Goal: Task Accomplishment & Management: Manage account settings

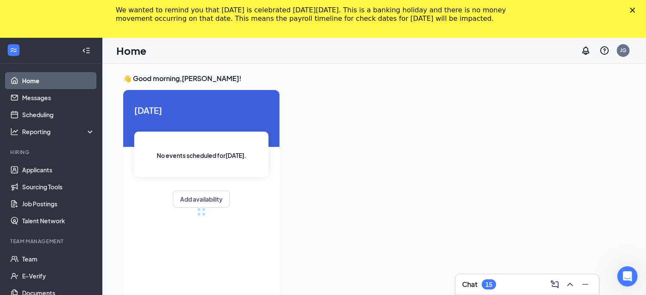
click at [501, 289] on div "Chat 15" at bounding box center [527, 285] width 130 height 14
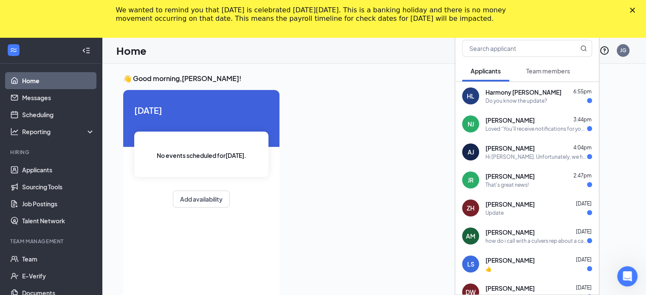
click at [523, 100] on div "Do you know the update?" at bounding box center [517, 100] width 62 height 7
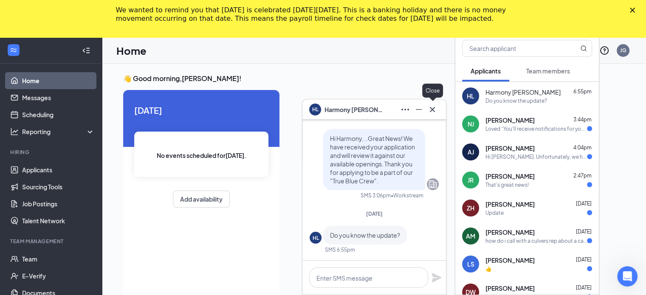
click at [439, 108] on button at bounding box center [433, 110] width 14 height 14
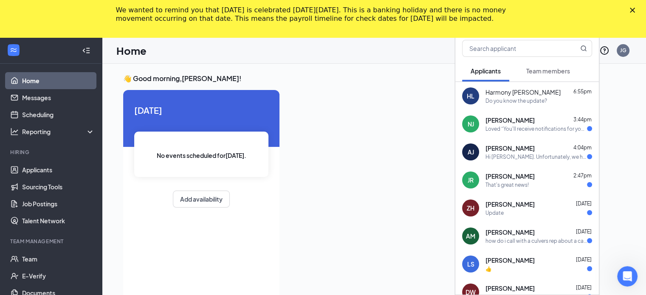
click at [498, 122] on span "[PERSON_NAME]" at bounding box center [510, 120] width 49 height 8
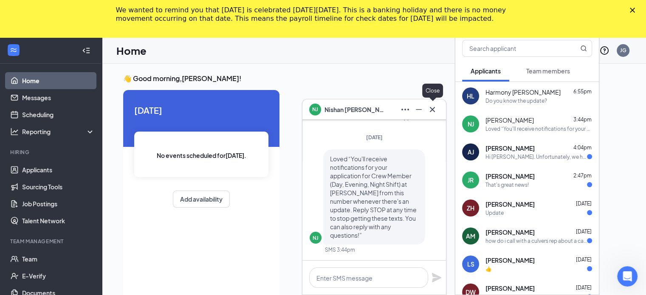
click at [432, 107] on icon "Cross" at bounding box center [432, 110] width 10 height 10
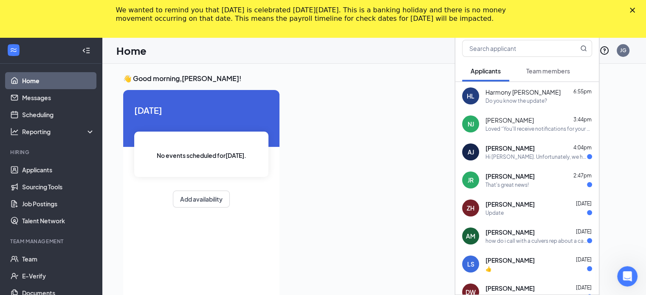
click at [505, 145] on span "[PERSON_NAME]" at bounding box center [510, 148] width 49 height 8
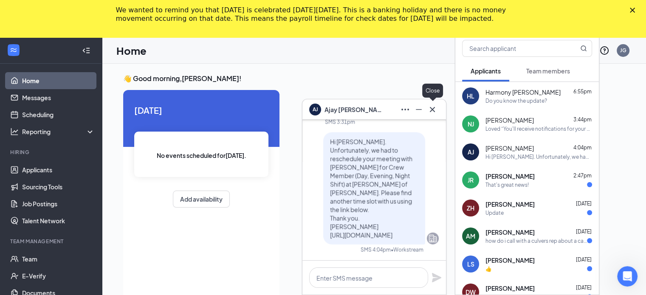
click at [434, 113] on icon "Cross" at bounding box center [432, 110] width 10 height 10
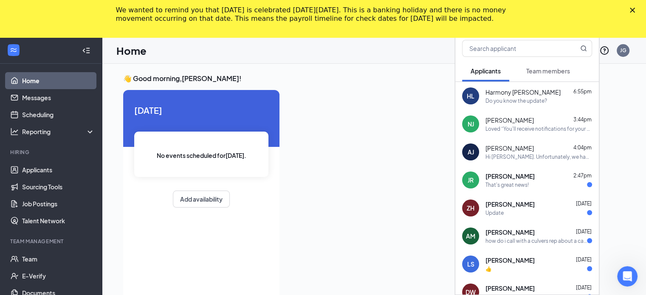
click at [506, 181] on div "That's great news!" at bounding box center [507, 184] width 43 height 7
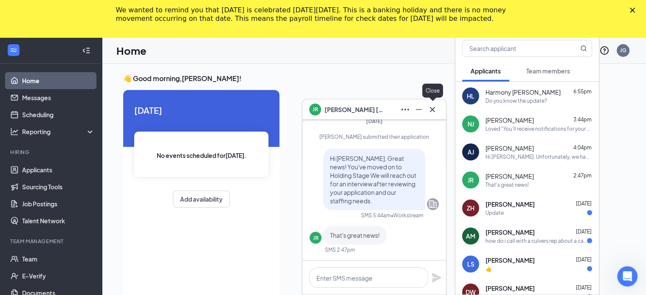
click at [433, 111] on icon "Cross" at bounding box center [432, 110] width 10 height 10
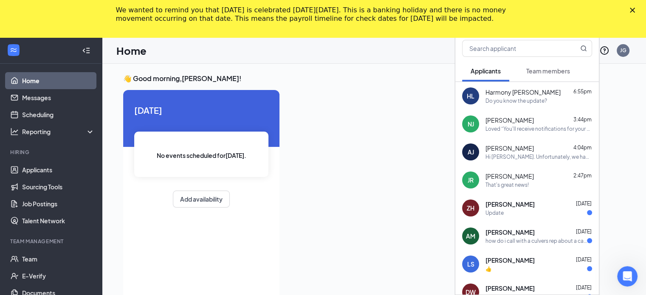
click at [512, 212] on div "Update" at bounding box center [539, 212] width 107 height 7
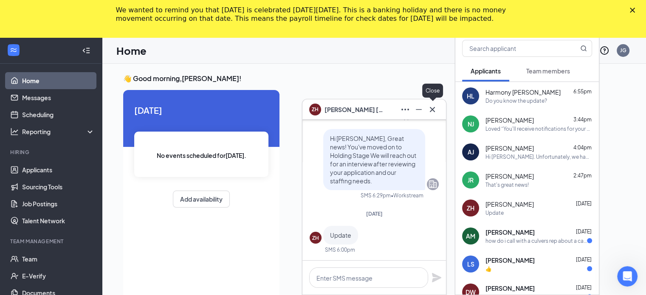
click at [433, 112] on icon "Cross" at bounding box center [432, 110] width 10 height 10
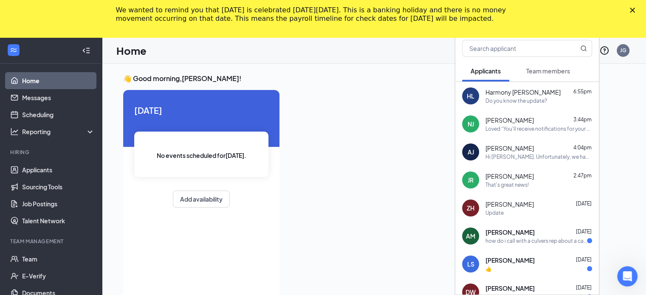
click at [486, 234] on span "[PERSON_NAME]" at bounding box center [510, 232] width 49 height 8
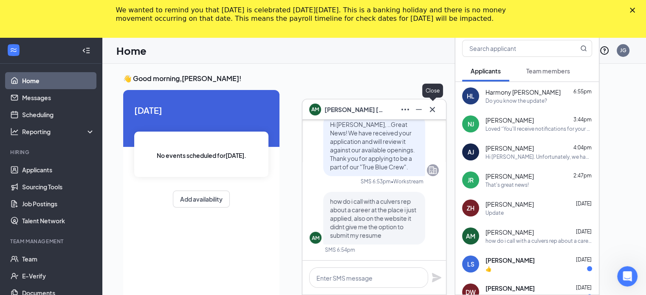
click at [437, 114] on icon "Cross" at bounding box center [432, 110] width 10 height 10
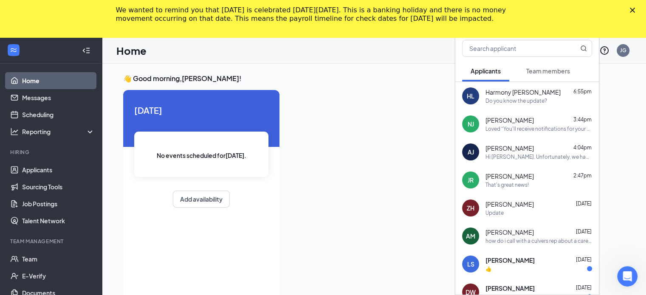
click at [514, 262] on span "[PERSON_NAME]" at bounding box center [510, 260] width 49 height 8
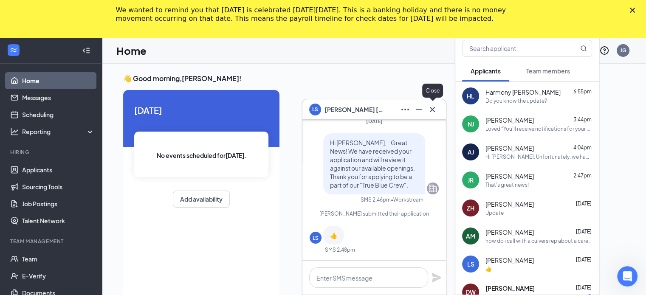
click at [436, 113] on icon "Cross" at bounding box center [432, 110] width 10 height 10
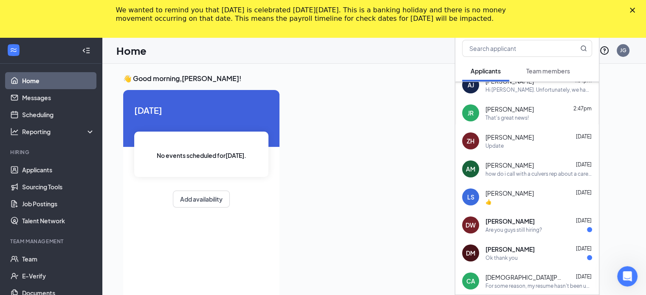
scroll to position [73, 0]
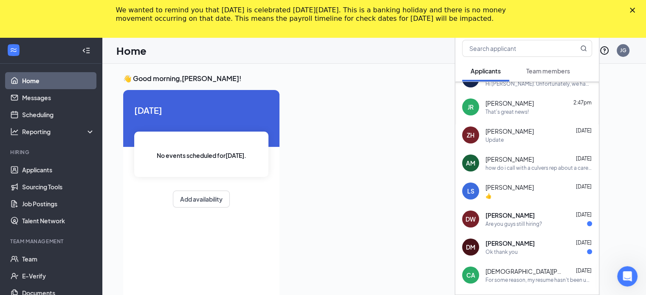
click at [523, 221] on div "Are you guys still hiring?" at bounding box center [514, 224] width 57 height 7
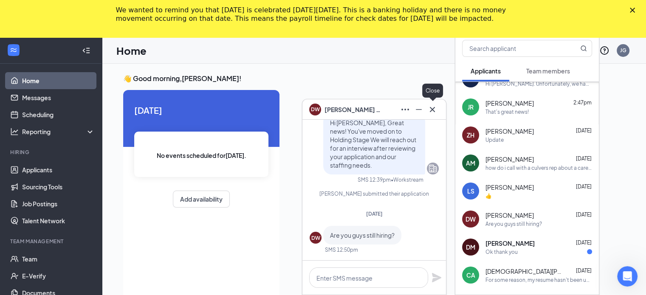
click at [429, 108] on icon "Cross" at bounding box center [432, 110] width 10 height 10
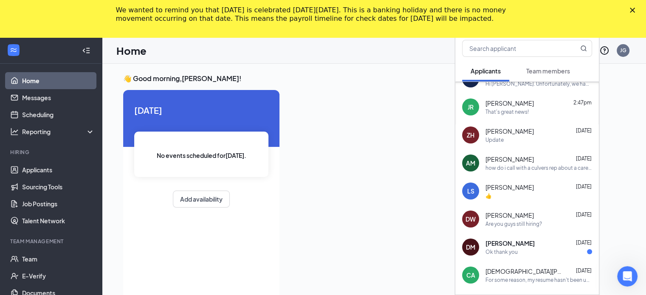
click at [529, 249] on div "Ok thank you" at bounding box center [539, 252] width 107 height 7
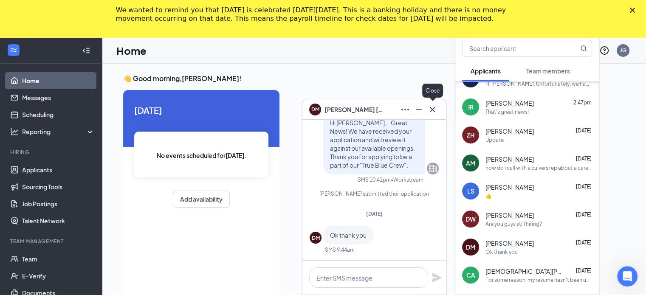
click at [433, 116] on button at bounding box center [433, 110] width 14 height 14
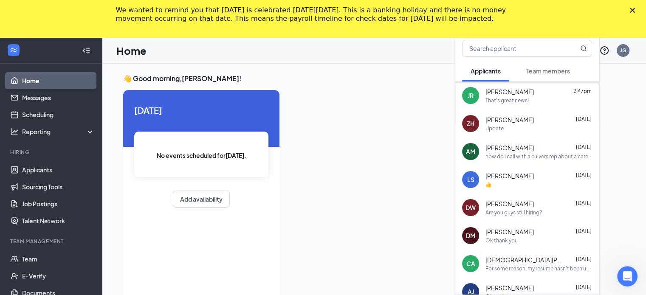
scroll to position [0, 0]
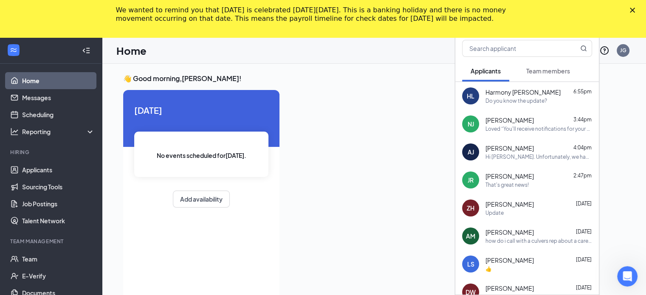
drag, startPoint x: 646, startPoint y: 11, endPoint x: 640, endPoint y: 11, distance: 5.9
click at [640, 11] on div "We wanted to remind you that [DATE] is celebrated [DATE][DATE]. This is a banki…" at bounding box center [323, 14] width 646 height 22
click at [635, 11] on polygon "Close" at bounding box center [632, 10] width 5 height 5
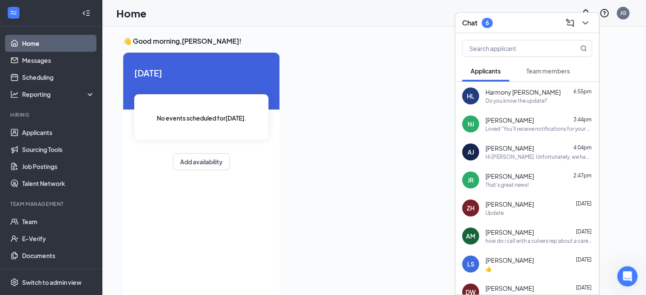
click at [549, 78] on button "Team members" at bounding box center [548, 70] width 61 height 21
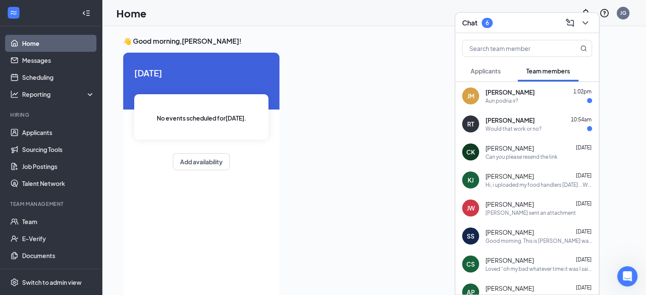
click at [532, 100] on div "Aun podria ir?" at bounding box center [539, 100] width 107 height 7
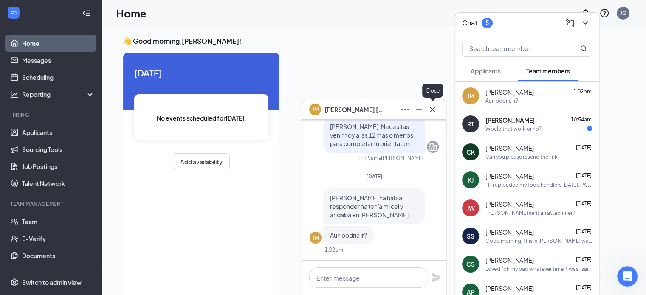
click at [437, 108] on icon "Cross" at bounding box center [432, 110] width 10 height 10
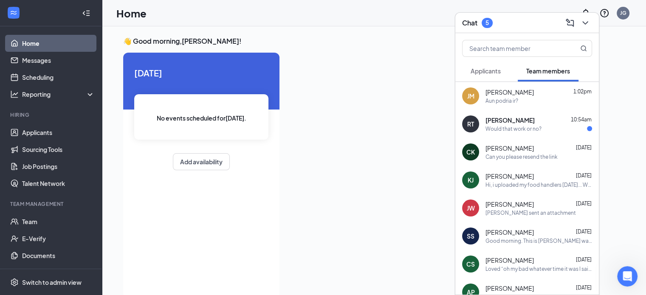
click at [506, 131] on div "Would that work or no?" at bounding box center [514, 128] width 56 height 7
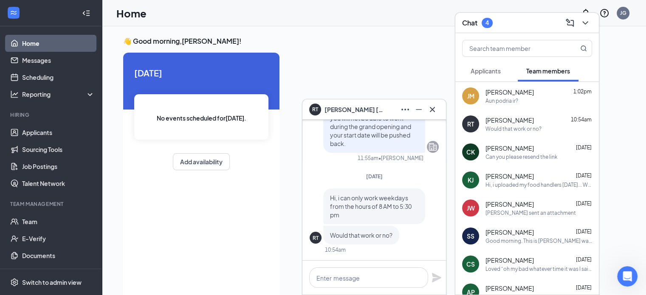
click at [483, 68] on span "Applicants" at bounding box center [486, 71] width 30 height 8
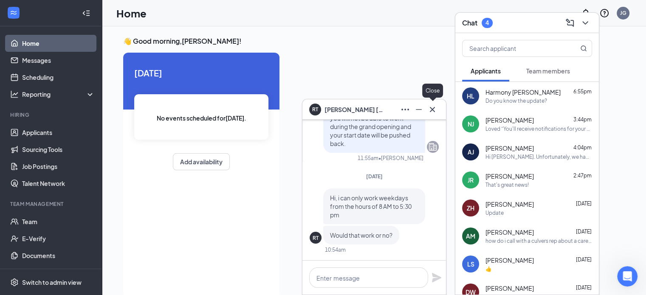
drag, startPoint x: 433, startPoint y: 119, endPoint x: 432, endPoint y: 107, distance: 12.8
click at [432, 107] on div "RT [PERSON_NAME]" at bounding box center [375, 109] width 144 height 20
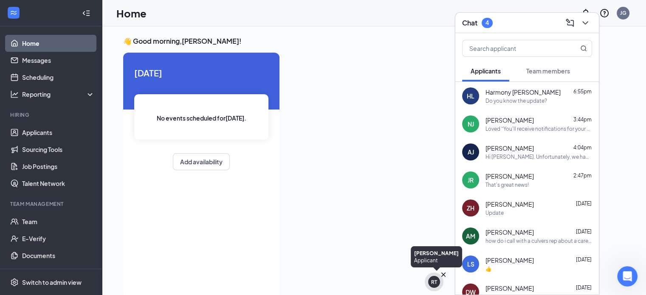
click at [437, 291] on div "RT" at bounding box center [434, 282] width 19 height 19
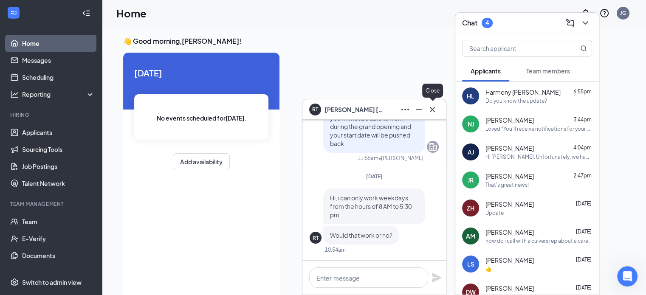
click at [434, 113] on icon "Cross" at bounding box center [432, 110] width 10 height 10
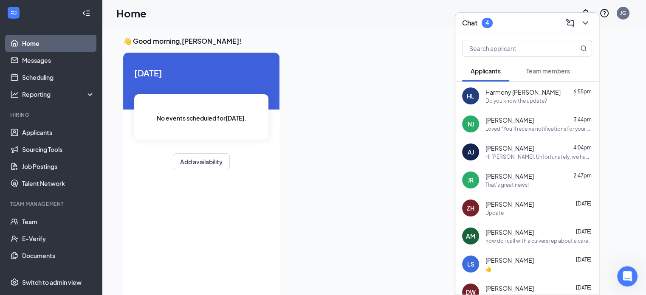
click at [510, 18] on div "Chat 4" at bounding box center [527, 22] width 130 height 13
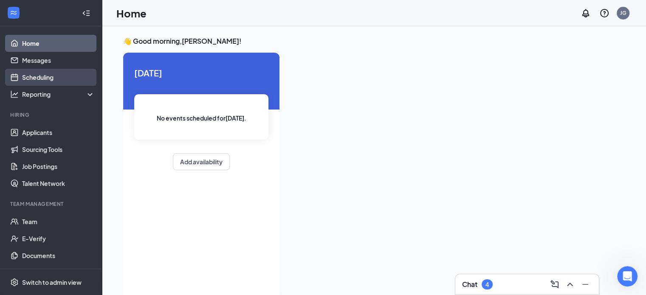
click at [41, 80] on link "Scheduling" at bounding box center [58, 77] width 73 height 17
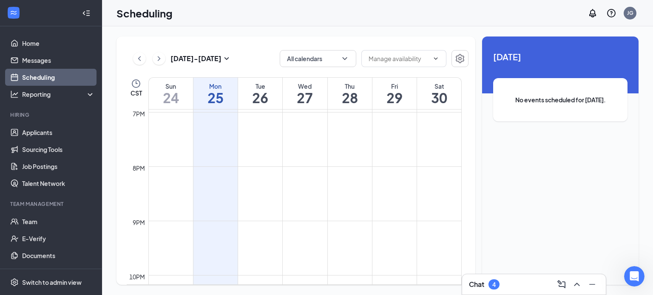
scroll to position [1130, 0]
click at [163, 56] on button at bounding box center [159, 58] width 13 height 13
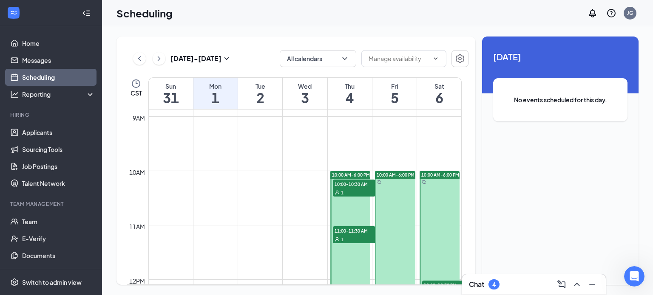
scroll to position [482, 0]
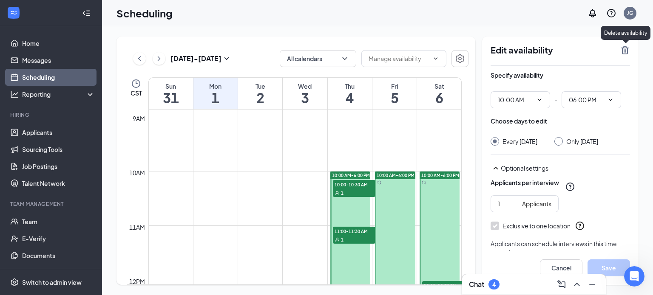
click at [625, 52] on icon "TrashOutline" at bounding box center [625, 50] width 8 height 8
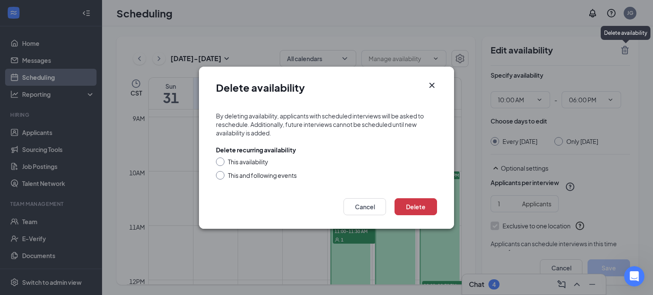
click at [252, 162] on div "This availability" at bounding box center [248, 162] width 40 height 8
click at [222, 162] on input "This availability" at bounding box center [219, 161] width 6 height 6
radio input "true"
click at [421, 201] on button "Delete" at bounding box center [415, 206] width 42 height 17
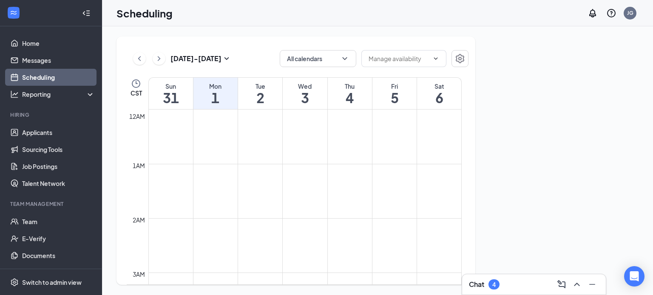
scroll to position [418, 0]
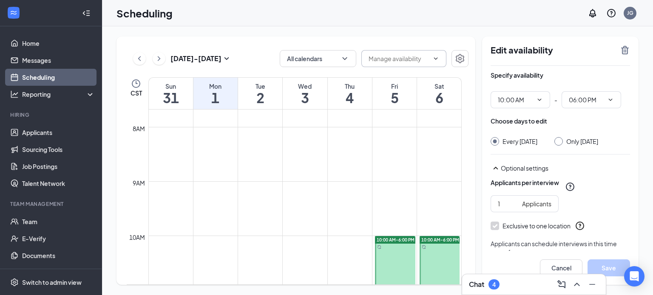
click at [411, 58] on input "text" at bounding box center [398, 58] width 60 height 9
click at [461, 57] on icon "Settings" at bounding box center [460, 59] width 10 height 10
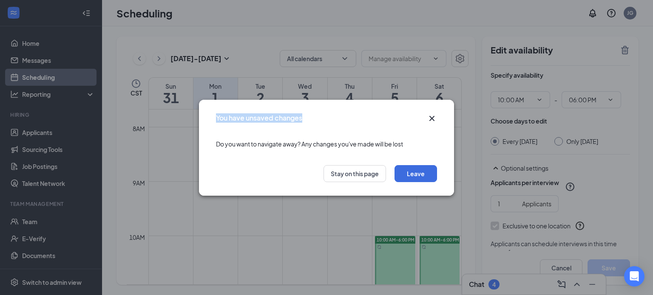
drag, startPoint x: 438, startPoint y: 116, endPoint x: 435, endPoint y: 119, distance: 4.8
click at [435, 119] on div "You have unsaved changes Do you want to navigate away? Any changes you've made …" at bounding box center [326, 148] width 255 height 96
click at [435, 119] on icon "Cross" at bounding box center [432, 118] width 10 height 10
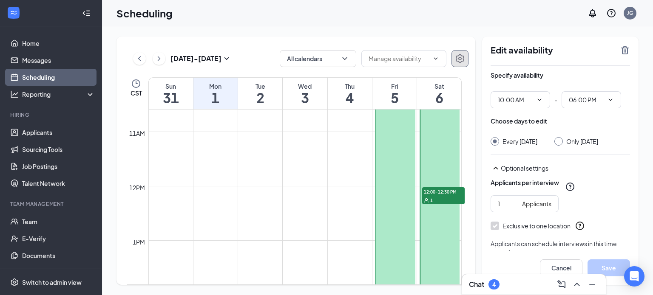
scroll to position [606, 0]
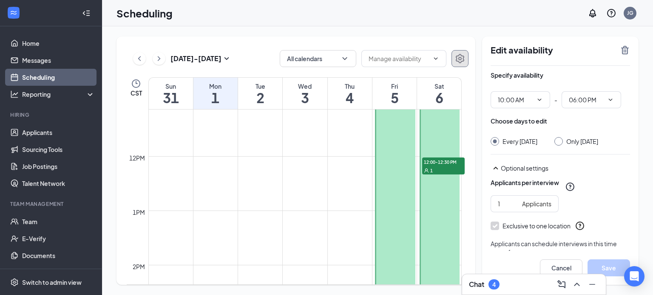
click at [429, 189] on div at bounding box center [439, 265] width 40 height 435
click at [626, 47] on icon "TrashOutline" at bounding box center [625, 50] width 10 height 10
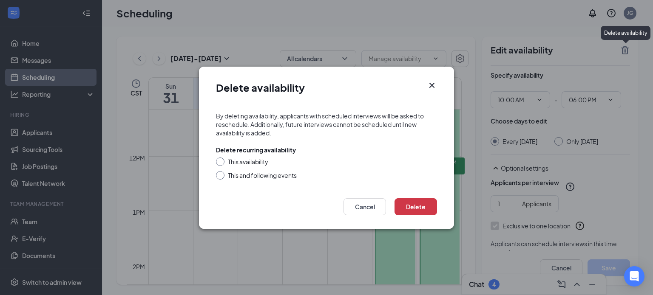
click at [248, 164] on div "This availability" at bounding box center [248, 162] width 40 height 8
click at [222, 164] on input "This availability" at bounding box center [219, 161] width 6 height 6
radio input "true"
click at [247, 179] on div "This and following events" at bounding box center [262, 175] width 69 height 8
click at [222, 177] on input "This and following events" at bounding box center [219, 174] width 6 height 6
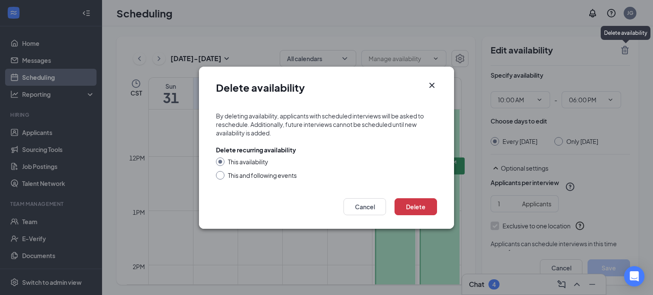
radio input "true"
radio input "false"
click at [433, 205] on button "Delete" at bounding box center [415, 206] width 42 height 17
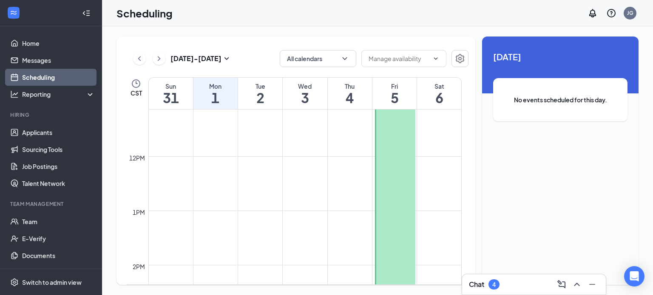
click at [390, 196] on div at bounding box center [395, 265] width 40 height 435
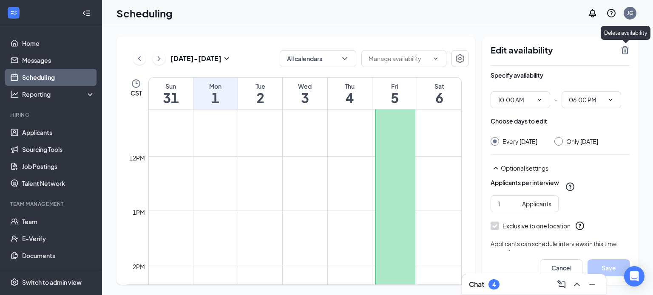
click at [626, 54] on icon "TrashOutline" at bounding box center [625, 50] width 8 height 8
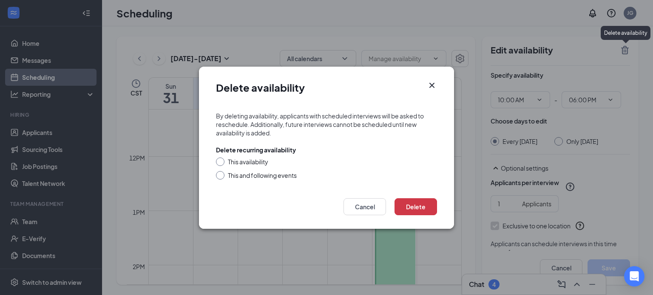
click at [228, 176] on div "This and following events" at bounding box center [262, 175] width 69 height 8
click at [222, 176] on input "This and following events" at bounding box center [219, 174] width 6 height 6
radio input "true"
click at [403, 215] on div "Delete Cancel" at bounding box center [326, 209] width 255 height 39
click at [421, 209] on button "Delete" at bounding box center [415, 206] width 42 height 17
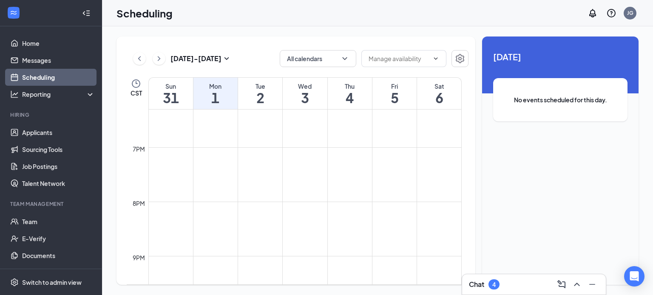
scroll to position [1056, 0]
click at [157, 60] on icon "ChevronRight" at bounding box center [159, 59] width 8 height 10
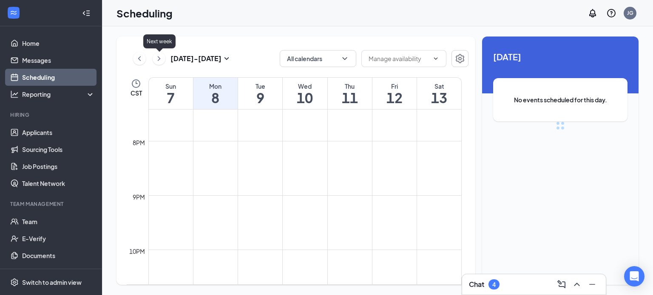
scroll to position [418, 0]
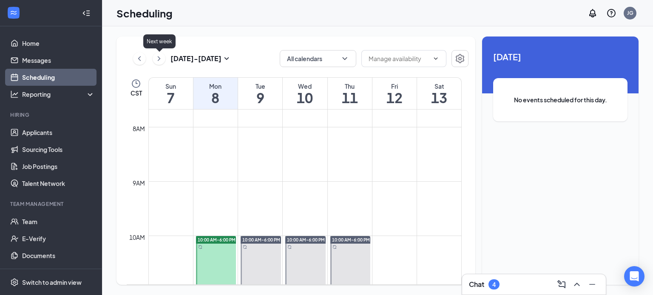
click at [157, 60] on icon "ChevronRight" at bounding box center [159, 59] width 8 height 10
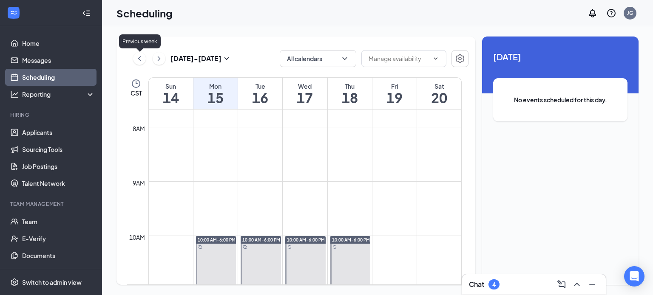
click at [142, 62] on icon "ChevronLeft" at bounding box center [139, 59] width 8 height 10
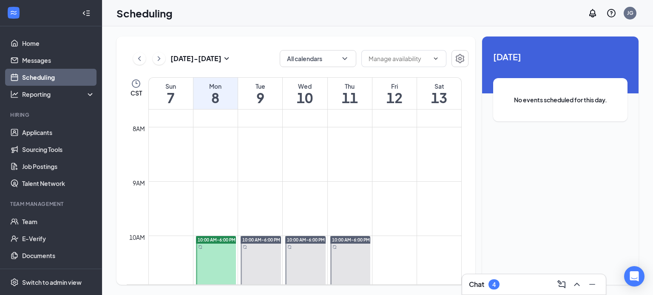
click at [215, 240] on span "10:00 AM-6:00 PM" at bounding box center [217, 240] width 38 height 6
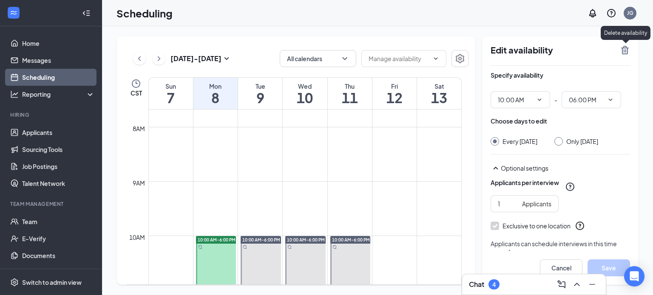
click at [628, 54] on icon "TrashOutline" at bounding box center [625, 50] width 10 height 10
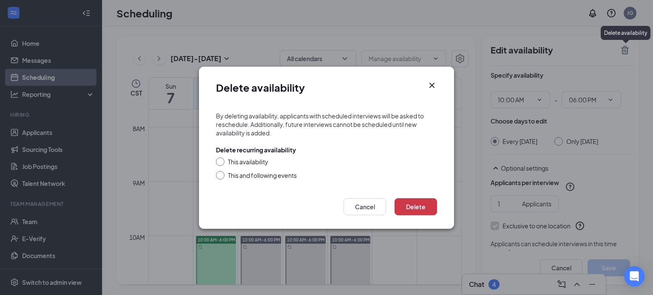
click at [283, 178] on div "This and following events" at bounding box center [262, 175] width 69 height 8
click at [222, 177] on input "This and following events" at bounding box center [219, 174] width 6 height 6
radio input "true"
click at [415, 200] on button "Delete" at bounding box center [415, 206] width 42 height 17
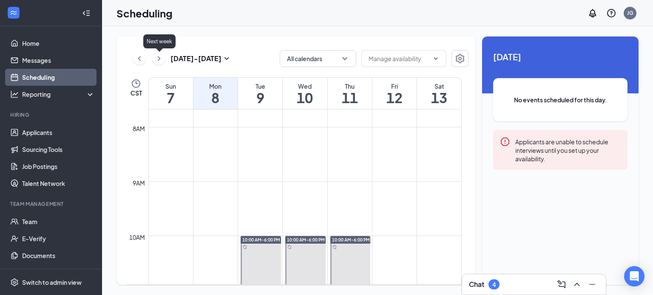
click at [156, 59] on icon "ChevronRight" at bounding box center [159, 59] width 8 height 10
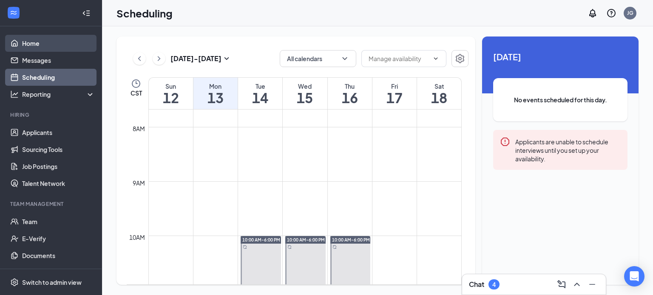
click at [53, 47] on link "Home" at bounding box center [58, 43] width 73 height 17
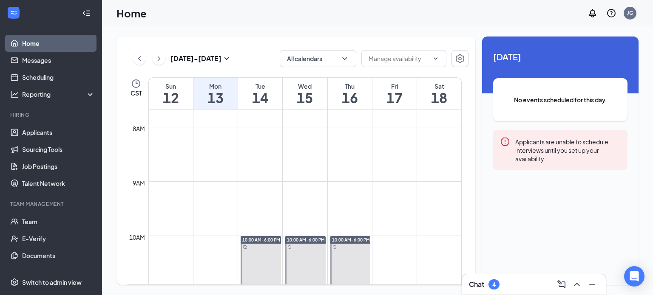
click at [53, 47] on link "Home" at bounding box center [58, 43] width 73 height 17
click at [28, 34] on ul "Home Messages Scheduling Reporting Hiring Applicants Sourcing Tools Job Posting…" at bounding box center [51, 155] width 102 height 258
